Goal: Find specific page/section: Find specific page/section

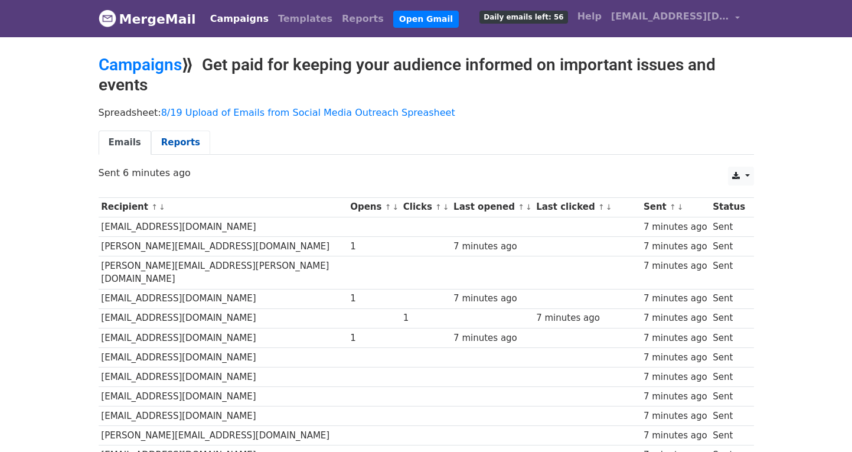
click at [187, 136] on link "Reports" at bounding box center [180, 142] width 59 height 24
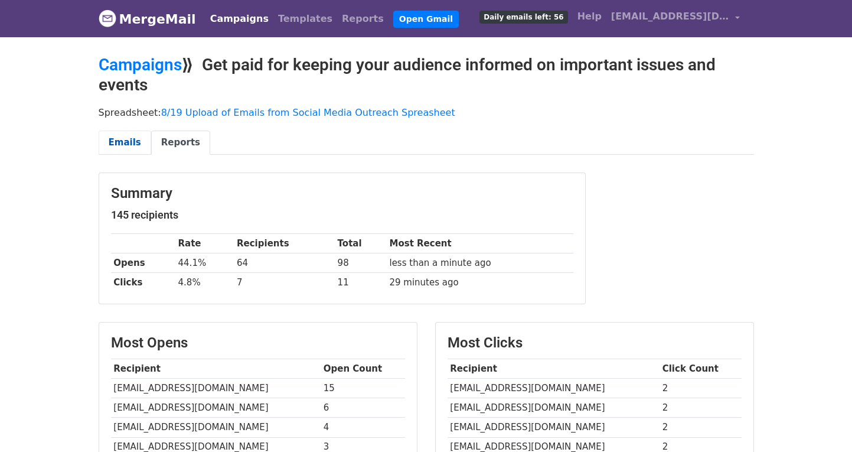
click at [135, 138] on link "Emails" at bounding box center [125, 142] width 53 height 24
